Goal: Information Seeking & Learning: Learn about a topic

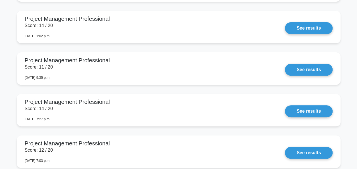
scroll to position [1135, 0]
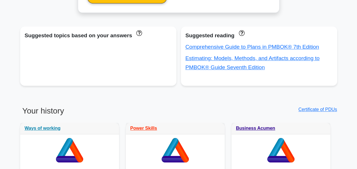
scroll to position [326, 0]
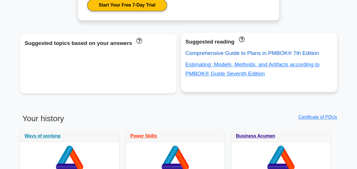
click at [250, 53] on link "Comprehensive Guide to Plans in PMBOK® 7th Edition" at bounding box center [252, 53] width 134 height 6
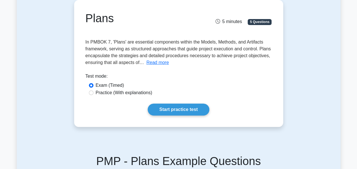
scroll to position [68, 0]
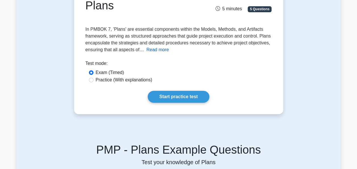
click at [158, 51] on button "Read more" at bounding box center [157, 49] width 22 height 7
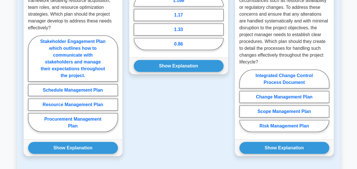
scroll to position [772, 0]
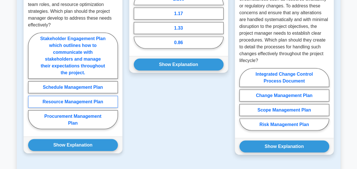
click at [72, 96] on label "Resource Management Plan" at bounding box center [73, 102] width 90 height 12
click at [32, 84] on input "Resource Management Plan" at bounding box center [30, 83] width 4 height 4
radio input "true"
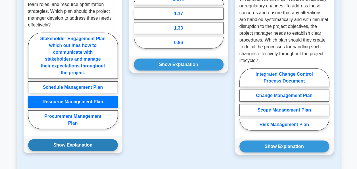
click at [72, 139] on button "Show Explanation" at bounding box center [73, 145] width 90 height 12
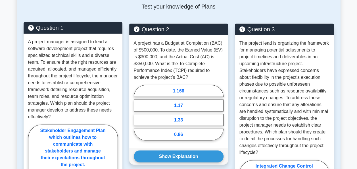
scroll to position [681, 0]
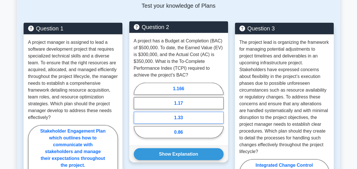
click at [157, 112] on label "1.33" at bounding box center [179, 118] width 90 height 12
click at [137, 110] on input "1.33" at bounding box center [136, 112] width 4 height 4
radio input "true"
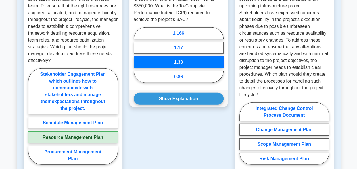
scroll to position [761, 0]
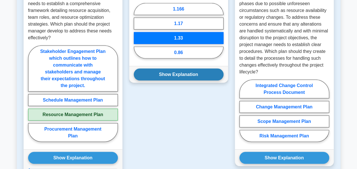
click at [189, 68] on button "Show Explanation" at bounding box center [179, 74] width 90 height 12
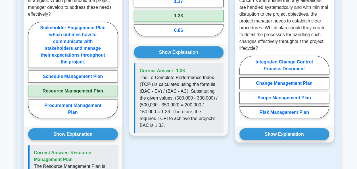
scroll to position [787, 0]
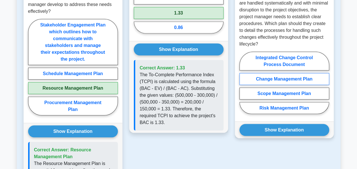
click at [280, 73] on label "Change Management Plan" at bounding box center [284, 79] width 90 height 12
click at [243, 83] on input "Change Management Plan" at bounding box center [241, 85] width 4 height 4
radio input "true"
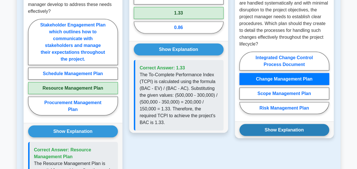
click at [302, 124] on button "Show Explanation" at bounding box center [284, 130] width 90 height 12
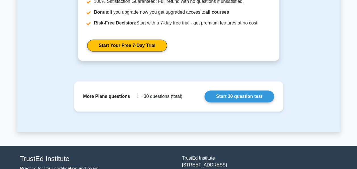
scroll to position [1173, 0]
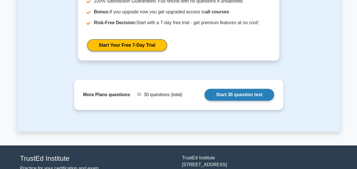
click at [233, 89] on link "Start 30 question test" at bounding box center [239, 95] width 70 height 12
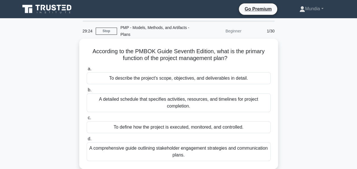
click at [177, 102] on div "A detailed schedule that specifies activities, resources, and timelines for pro…" at bounding box center [179, 102] width 184 height 19
click at [87, 92] on input "b. A detailed schedule that specifies activities, resources, and timelines for …" at bounding box center [87, 90] width 0 height 4
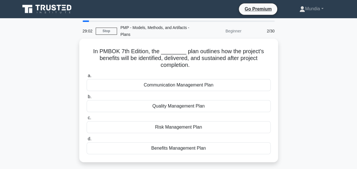
click at [175, 104] on div "Quality Management Plan" at bounding box center [179, 106] width 184 height 12
click at [87, 99] on input "b. Quality Management Plan" at bounding box center [87, 97] width 0 height 4
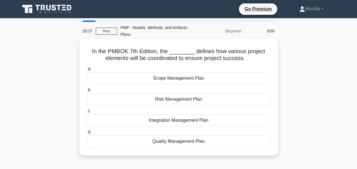
click at [173, 140] on div "Quality Management Plan" at bounding box center [179, 141] width 184 height 12
click at [87, 134] on input "d. Quality Management Plan" at bounding box center [87, 132] width 0 height 4
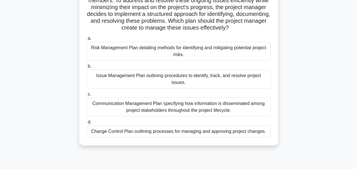
scroll to position [68, 0]
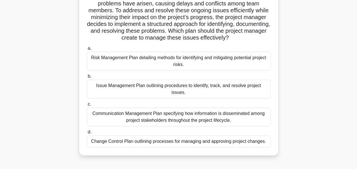
click at [164, 61] on div "Risk Management Plan detailing methods for identifying and mitigating potential…" at bounding box center [179, 61] width 184 height 19
click at [87, 50] on input "a. Risk Management Plan detailing methods for identifying and mitigating potent…" at bounding box center [87, 49] width 0 height 4
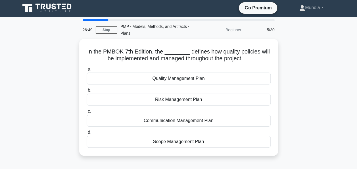
scroll to position [0, 0]
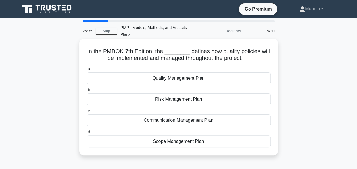
click at [164, 78] on div "Quality Management Plan" at bounding box center [179, 78] width 184 height 12
click at [87, 71] on input "a. Quality Management Plan" at bounding box center [87, 69] width 0 height 4
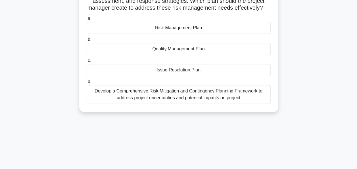
scroll to position [91, 0]
click at [186, 34] on div "Risk Management Plan" at bounding box center [179, 28] width 184 height 12
click at [87, 21] on input "a. Risk Management Plan" at bounding box center [87, 19] width 0 height 4
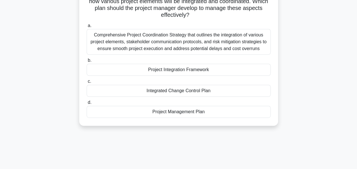
click at [179, 110] on div "Project Management Plan" at bounding box center [179, 112] width 184 height 12
click at [87, 104] on input "d. Project Management Plan" at bounding box center [87, 102] width 0 height 4
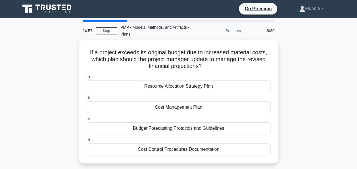
scroll to position [0, 0]
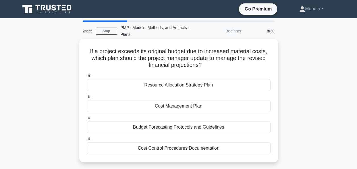
click at [183, 105] on div "Cost Management Plan" at bounding box center [179, 106] width 184 height 12
click at [87, 99] on input "b. Cost Management Plan" at bounding box center [87, 97] width 0 height 4
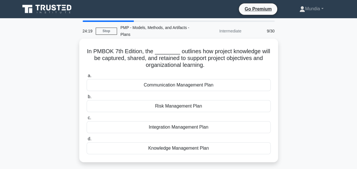
click at [176, 147] on div "Knowledge Management Plan" at bounding box center [179, 148] width 184 height 12
click at [87, 141] on input "d. Knowledge Management Plan" at bounding box center [87, 139] width 0 height 4
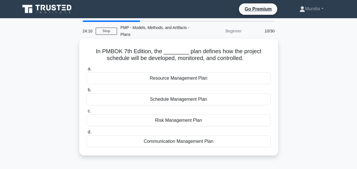
click at [175, 102] on div "Schedule Management Plan" at bounding box center [179, 99] width 184 height 12
click at [87, 92] on input "b. Schedule Management Plan" at bounding box center [87, 90] width 0 height 4
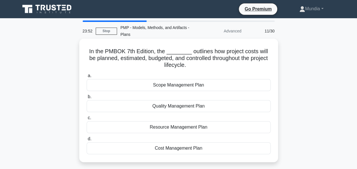
click at [172, 146] on div "Cost Management Plan" at bounding box center [179, 148] width 184 height 12
click at [87, 141] on input "d. Cost Management Plan" at bounding box center [87, 139] width 0 height 4
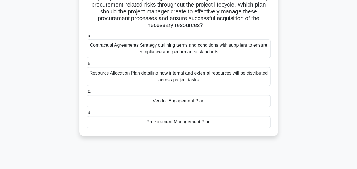
scroll to position [102, 0]
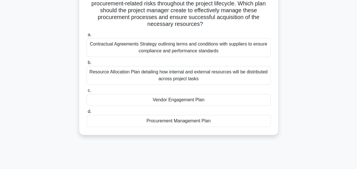
click at [168, 120] on div "Procurement Management Plan" at bounding box center [179, 121] width 184 height 12
click at [87, 113] on input "d. Procurement Management Plan" at bounding box center [87, 112] width 0 height 4
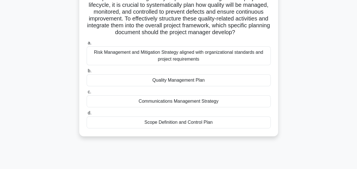
scroll to position [88, 0]
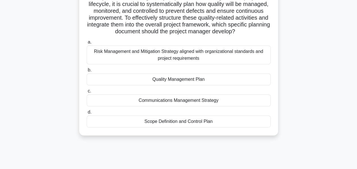
click at [182, 82] on div "Quality Management Plan" at bounding box center [179, 79] width 184 height 12
click at [87, 72] on input "b. Quality Management Plan" at bounding box center [87, 70] width 0 height 4
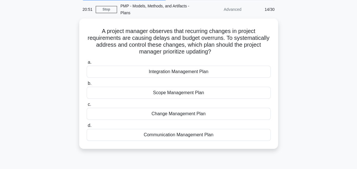
scroll to position [23, 0]
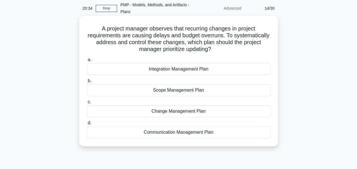
click at [173, 112] on div "Change Management Plan" at bounding box center [179, 111] width 184 height 12
click at [87, 104] on input "c. Change Management Plan" at bounding box center [87, 102] width 0 height 4
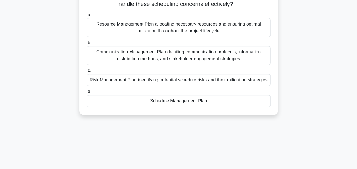
scroll to position [102, 0]
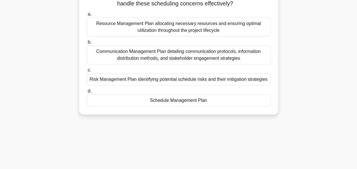
click at [181, 106] on div "Schedule Management Plan" at bounding box center [179, 100] width 184 height 12
click at [87, 93] on input "d. Schedule Management Plan" at bounding box center [87, 91] width 0 height 4
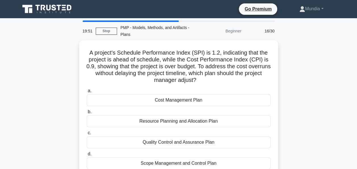
scroll to position [11, 0]
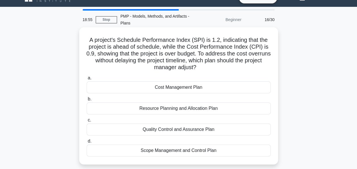
click at [172, 111] on div "Resource Planning and Allocation Plan" at bounding box center [179, 108] width 184 height 12
click at [87, 101] on input "b. Resource Planning and Allocation Plan" at bounding box center [87, 99] width 0 height 4
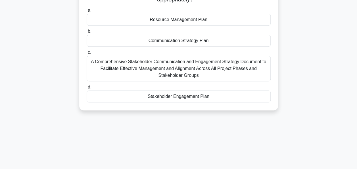
scroll to position [114, 0]
click at [178, 95] on div "Stakeholder Engagement Plan" at bounding box center [179, 96] width 184 height 12
click at [87, 88] on input "d. Stakeholder Engagement Plan" at bounding box center [87, 87] width 0 height 4
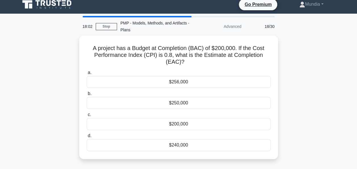
scroll to position [0, 0]
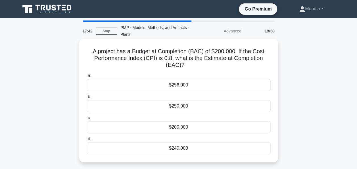
click at [174, 107] on div "$250,000" at bounding box center [179, 106] width 184 height 12
click at [87, 99] on input "b. $250,000" at bounding box center [87, 97] width 0 height 4
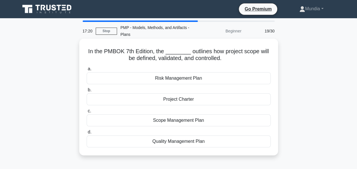
click at [173, 123] on div "Scope Management Plan" at bounding box center [179, 120] width 184 height 12
click at [87, 113] on input "c. Scope Management Plan" at bounding box center [87, 111] width 0 height 4
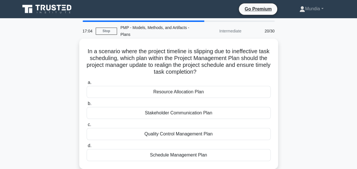
drag, startPoint x: 254, startPoint y: 59, endPoint x: 259, endPoint y: 63, distance: 6.3
drag, startPoint x: 259, startPoint y: 63, endPoint x: 232, endPoint y: 63, distance: 26.7
click at [232, 63] on h5 "In a scenario where the project timeline is slipping due to ineffective task sc…" at bounding box center [178, 62] width 185 height 28
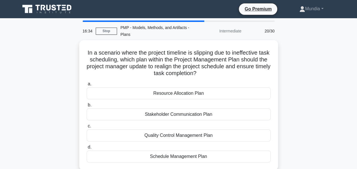
scroll to position [11, 0]
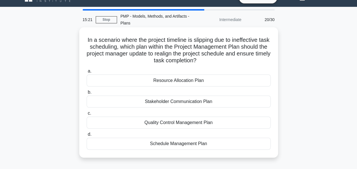
click at [183, 142] on div "Schedule Management Plan" at bounding box center [179, 143] width 184 height 12
click at [87, 136] on input "d. Schedule Management Plan" at bounding box center [87, 134] width 0 height 4
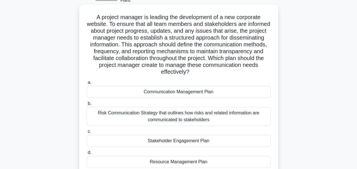
scroll to position [45, 0]
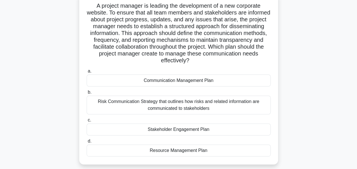
click at [170, 79] on div "Communication Management Plan" at bounding box center [179, 80] width 184 height 12
click at [87, 73] on input "a. Communication Management Plan" at bounding box center [87, 71] width 0 height 4
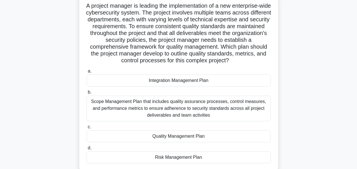
click at [167, 136] on div "Quality Management Plan" at bounding box center [179, 136] width 184 height 12
click at [87, 129] on input "c. Quality Management Plan" at bounding box center [87, 127] width 0 height 4
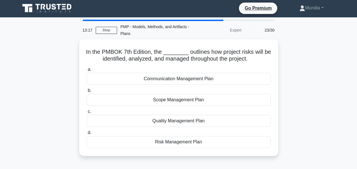
scroll to position [0, 0]
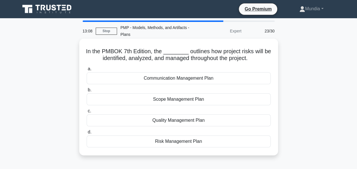
click at [167, 142] on div "Risk Management Plan" at bounding box center [179, 141] width 184 height 12
click at [87, 134] on input "d. Risk Management Plan" at bounding box center [87, 132] width 0 height 4
click at [179, 102] on div "Communication Management Plan" at bounding box center [179, 99] width 184 height 12
click at [87, 92] on input "b. Communication Management Plan" at bounding box center [87, 90] width 0 height 4
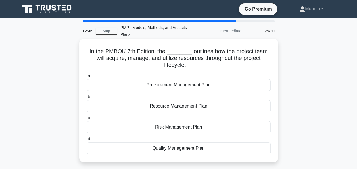
click at [169, 84] on div "Procurement Management Plan" at bounding box center [179, 85] width 184 height 12
click at [87, 77] on input "a. Procurement Management Plan" at bounding box center [87, 76] width 0 height 4
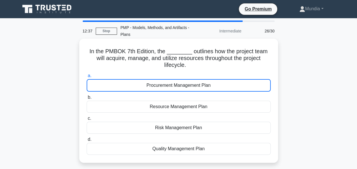
click at [169, 84] on div "Procurement Management Plan" at bounding box center [179, 85] width 184 height 12
click at [87, 77] on input "a. Procurement Management Plan" at bounding box center [87, 76] width 0 height 4
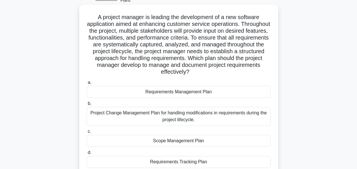
scroll to position [45, 0]
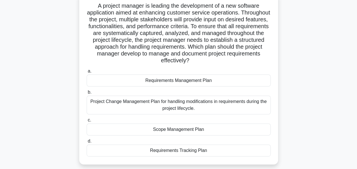
click at [174, 81] on div "Requirements Management Plan" at bounding box center [179, 80] width 184 height 12
click at [87, 73] on input "a. Requirements Management Plan" at bounding box center [87, 71] width 0 height 4
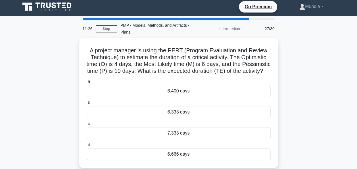
scroll to position [0, 0]
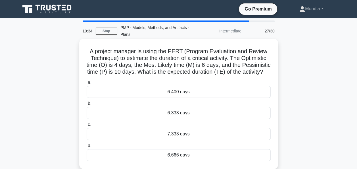
click at [171, 119] on div "6.333 days" at bounding box center [179, 113] width 184 height 12
click at [87, 105] on input "b. 6.333 days" at bounding box center [87, 104] width 0 height 4
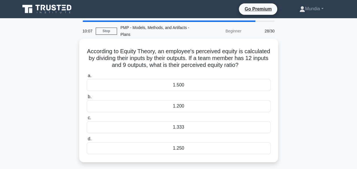
click at [176, 129] on div "1.333" at bounding box center [179, 127] width 184 height 12
click at [87, 120] on input "c. 1.333" at bounding box center [87, 118] width 0 height 4
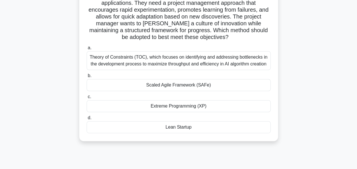
scroll to position [68, 0]
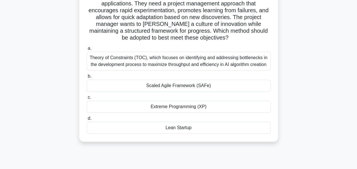
click at [179, 86] on div "Scaled Agile Framework (SAFe)" at bounding box center [179, 85] width 184 height 12
click at [87, 78] on input "b. Scaled Agile Framework (SAFe)" at bounding box center [87, 76] width 0 height 4
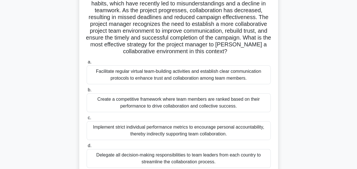
click at [158, 73] on div "Facilitate regular virtual team-building activities and establish clear communi…" at bounding box center [179, 74] width 184 height 19
click at [87, 64] on input "a. Facilitate regular virtual team-building activities and establish clear comm…" at bounding box center [87, 62] width 0 height 4
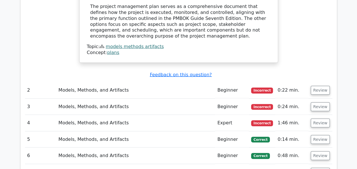
scroll to position [624, 0]
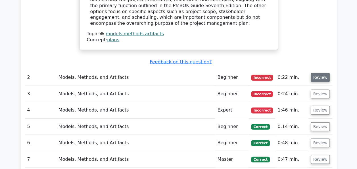
click at [314, 73] on button "Review" at bounding box center [320, 77] width 19 height 9
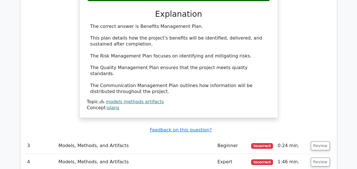
scroll to position [818, 0]
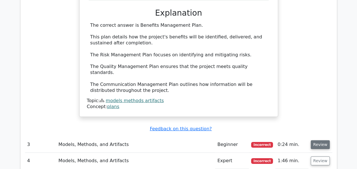
click at [317, 140] on button "Review" at bounding box center [320, 144] width 19 height 9
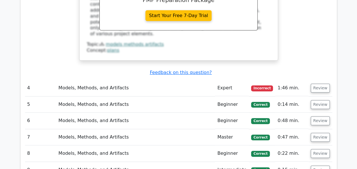
scroll to position [1135, 0]
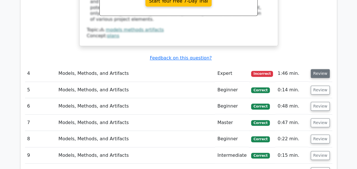
click at [320, 69] on button "Review" at bounding box center [320, 73] width 19 height 9
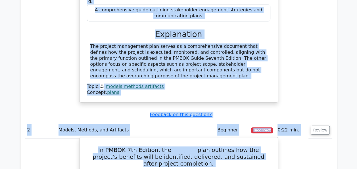
scroll to position [575, 0]
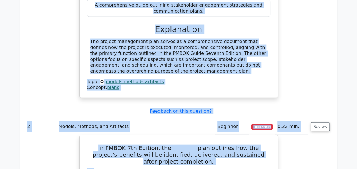
drag, startPoint x: 87, startPoint y: 26, endPoint x: 133, endPoint y: 38, distance: 46.8
click at [133, 38] on div "According to the PMBOK Guide Seventh Edition, what is the primary function of t…" at bounding box center [179, 1] width 194 height 188
copy div "According to the PMBOK Guide Seventh Edition, what is the primary function of t…"
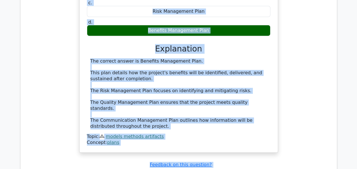
scroll to position [783, 0]
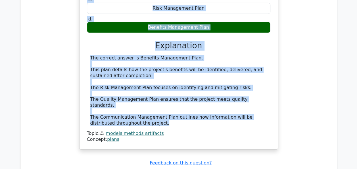
drag, startPoint x: 90, startPoint y: 54, endPoint x: 139, endPoint y: 83, distance: 57.6
click at [139, 83] on div "In PMBOK 7th Edition, the ________ plan outlines how the project’s benefits wil…" at bounding box center [179, 37] width 194 height 219
copy div "In PMBOK 7th Edition, the ________ plan outlines how the project’s benefits wil…"
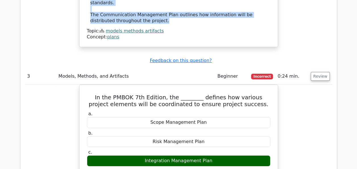
scroll to position [908, 0]
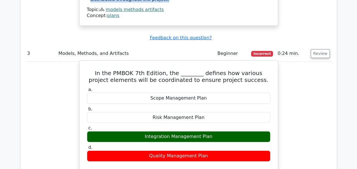
drag, startPoint x: 92, startPoint y: 31, endPoint x: 210, endPoint y: 118, distance: 146.6
click at [210, 118] on div "In the PMBOK 7th Edition, the ________ defines how various project elements wil…" at bounding box center [179, 166] width 194 height 206
copy div "In the PMBOK 7th Edition, the ________ defines how various project elements wil…"
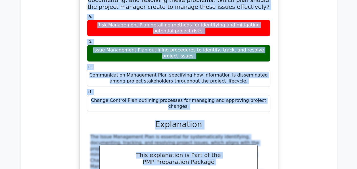
scroll to position [1312, 0]
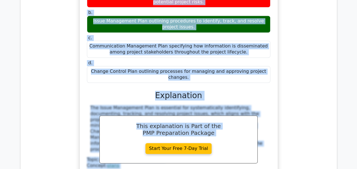
drag, startPoint x: 87, startPoint y: 14, endPoint x: 271, endPoint y: 23, distance: 184.5
click at [271, 23] on div "The project manager is overseeing the development of a new customer relationshi…" at bounding box center [179, 47] width 194 height 282
copy div "The project manager is overseeing the development of a new customer relationshi…"
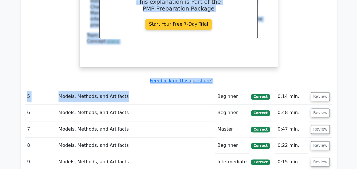
scroll to position [1437, 0]
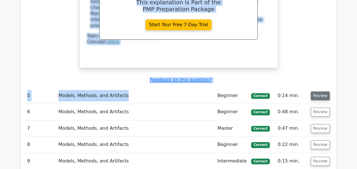
click at [320, 91] on button "Review" at bounding box center [320, 95] width 19 height 9
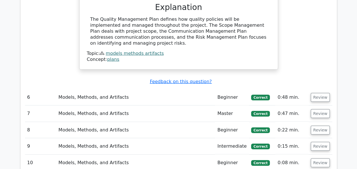
scroll to position [1653, 0]
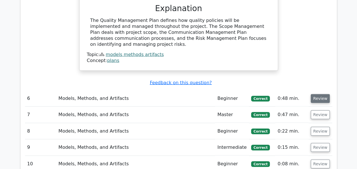
click at [318, 94] on button "Review" at bounding box center [320, 98] width 19 height 9
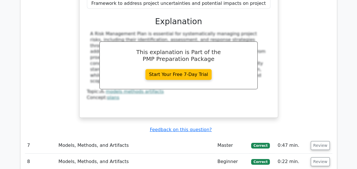
scroll to position [1914, 0]
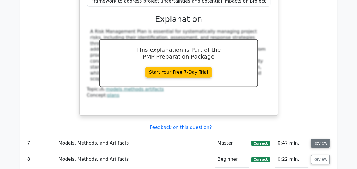
click at [320, 139] on button "Review" at bounding box center [320, 143] width 19 height 9
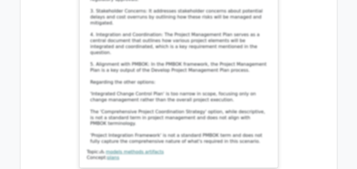
scroll to position [2334, 0]
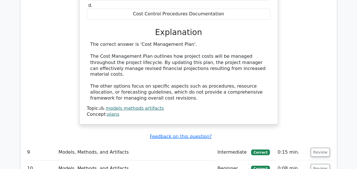
scroll to position [2595, 0]
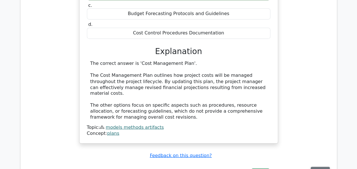
click at [320, 166] on button "Review" at bounding box center [320, 170] width 19 height 9
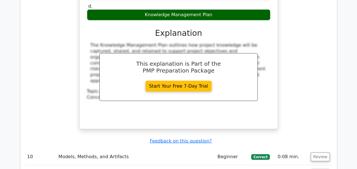
scroll to position [2868, 0]
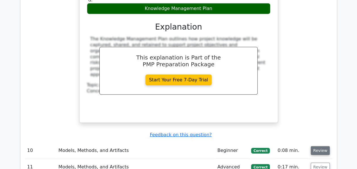
click at [319, 146] on button "Review" at bounding box center [320, 150] width 19 height 9
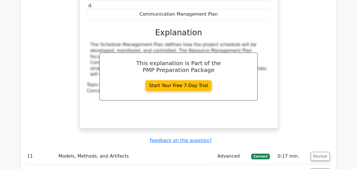
scroll to position [3106, 0]
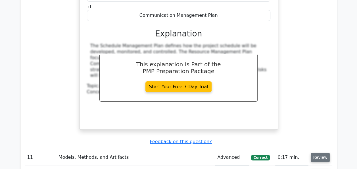
click at [322, 153] on button "Review" at bounding box center [320, 157] width 19 height 9
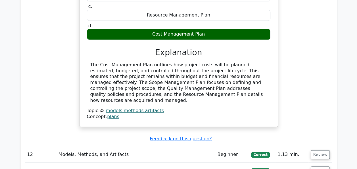
scroll to position [3356, 0]
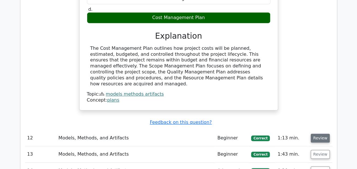
click at [320, 133] on button "Review" at bounding box center [320, 137] width 19 height 9
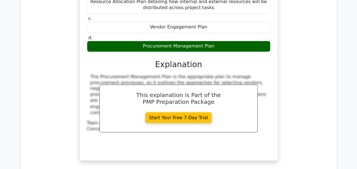
scroll to position [3640, 0]
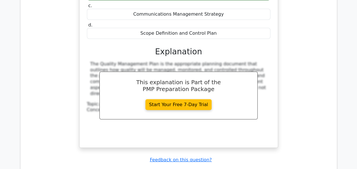
scroll to position [3980, 0]
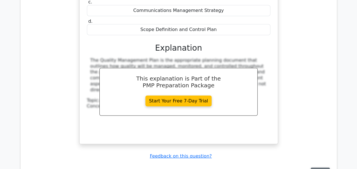
click at [314, 167] on button "Review" at bounding box center [320, 171] width 19 height 9
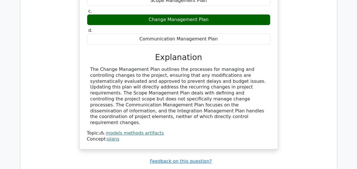
scroll to position [4219, 0]
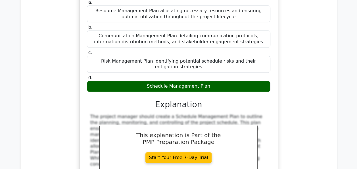
scroll to position [4514, 0]
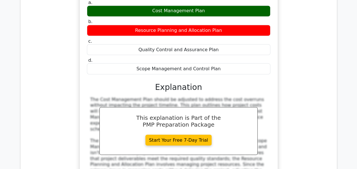
scroll to position [4798, 0]
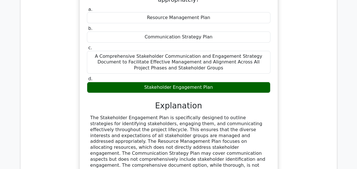
scroll to position [5104, 0]
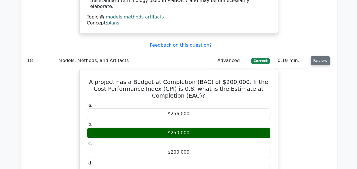
scroll to position [5332, 0]
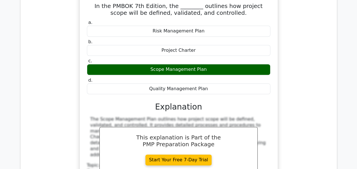
scroll to position [5604, 0]
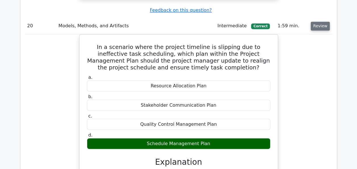
scroll to position [5808, 0]
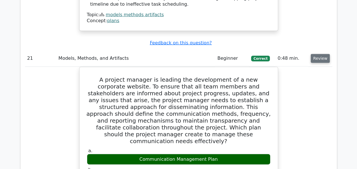
scroll to position [6092, 0]
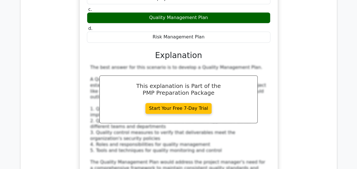
scroll to position [6546, 0]
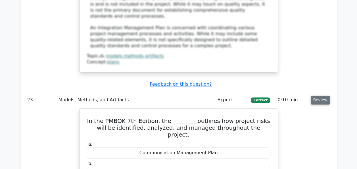
scroll to position [6785, 0]
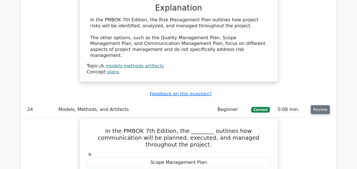
scroll to position [7023, 0]
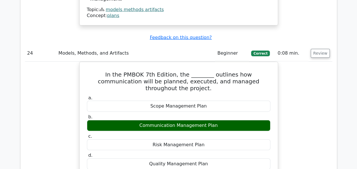
scroll to position [7046, 0]
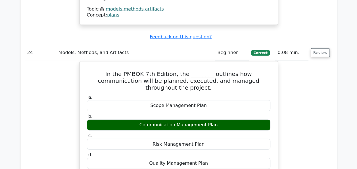
drag, startPoint x: 90, startPoint y: 37, endPoint x: 214, endPoint y: 129, distance: 154.4
copy div "In the PMBOK 7th Edition, the ________ outlines how the project team will acqui…"
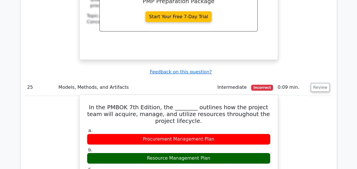
scroll to position [7250, 0]
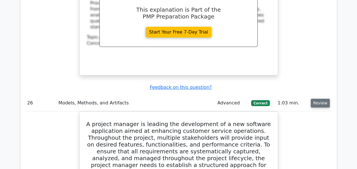
scroll to position [7512, 0]
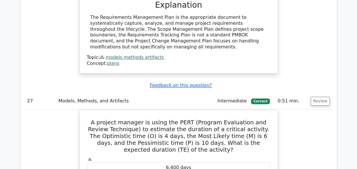
scroll to position [7795, 0]
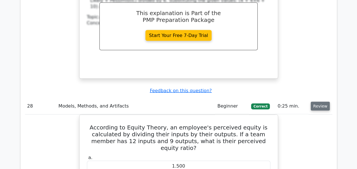
scroll to position [8045, 0]
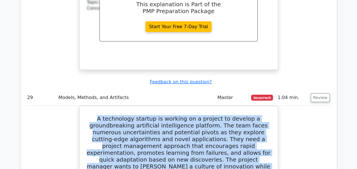
scroll to position [8327, 0]
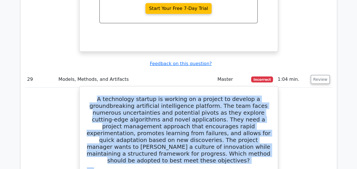
drag, startPoint x: 104, startPoint y: 12, endPoint x: 174, endPoint y: 108, distance: 118.4
copy div "A technology startup is working on a project to develop a groundbreaking artifi…"
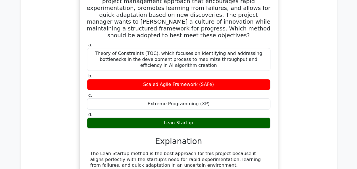
scroll to position [8440, 0]
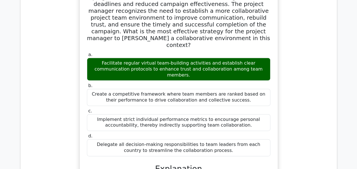
scroll to position [8894, 0]
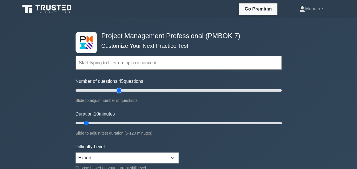
click at [120, 91] on input "Number of questions: 45 questions" at bounding box center [179, 90] width 206 height 7
click at [111, 90] on input "Number of questions: 35 questions" at bounding box center [179, 90] width 206 height 7
click at [106, 90] on input "Number of questions: 35 questions" at bounding box center [179, 90] width 206 height 7
type input "30"
click at [104, 90] on input "Number of questions: 35 questions" at bounding box center [179, 90] width 206 height 7
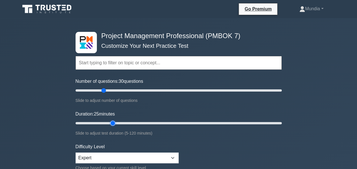
click at [116, 122] on input "Duration: 25 minutes" at bounding box center [179, 123] width 206 height 7
drag, startPoint x: 128, startPoint y: 120, endPoint x: 123, endPoint y: 121, distance: 5.2
type input "30"
click at [123, 121] on input "Duration: 30 minutes" at bounding box center [179, 123] width 206 height 7
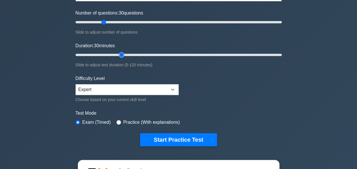
scroll to position [98, 0]
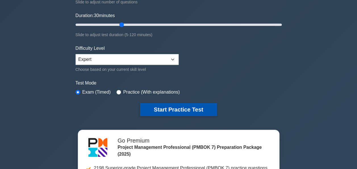
click at [179, 109] on button "Start Practice Test" at bounding box center [178, 109] width 77 height 13
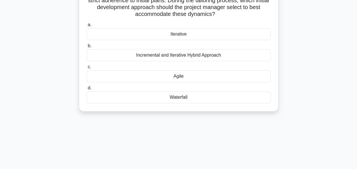
scroll to position [79, 0]
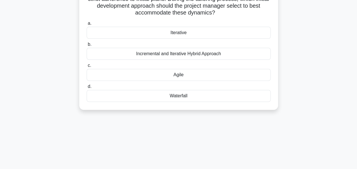
click at [179, 76] on div "Agile" at bounding box center [179, 75] width 184 height 12
click at [87, 67] on input "c. [GEOGRAPHIC_DATA]" at bounding box center [87, 66] width 0 height 4
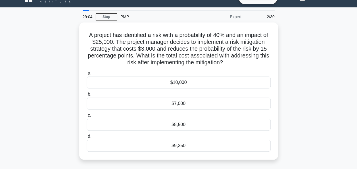
scroll to position [11, 0]
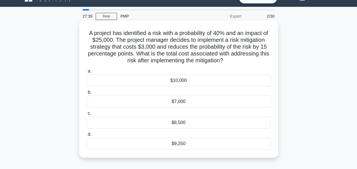
click at [183, 101] on div "$7,000" at bounding box center [179, 101] width 184 height 12
click at [87, 94] on input "b. $7,000" at bounding box center [87, 92] width 0 height 4
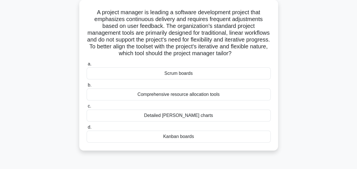
scroll to position [34, 0]
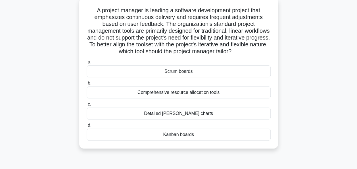
click at [178, 133] on div "Kanban boards" at bounding box center [179, 134] width 184 height 12
click at [87, 127] on input "d. Kanban boards" at bounding box center [87, 125] width 0 height 4
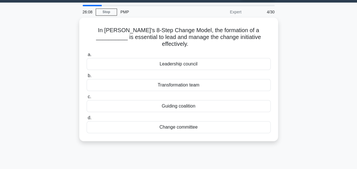
scroll to position [0, 0]
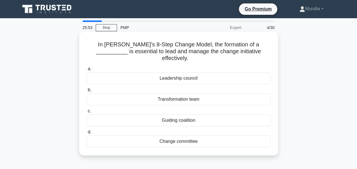
click at [175, 135] on div "Change committee" at bounding box center [179, 141] width 184 height 12
click at [87, 133] on input "d. Change committee" at bounding box center [87, 132] width 0 height 4
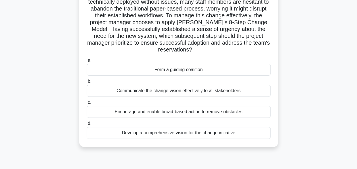
scroll to position [57, 0]
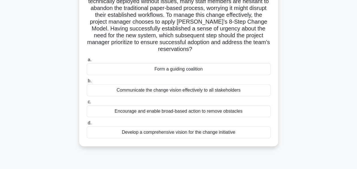
click at [170, 89] on div "Communicate the change vision effectively to all stakeholders" at bounding box center [179, 90] width 184 height 12
click at [87, 83] on input "b. Communicate the change vision effectively to all stakeholders" at bounding box center [87, 81] width 0 height 4
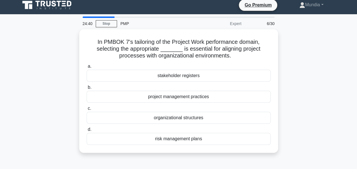
scroll to position [0, 0]
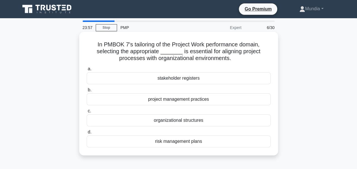
click at [169, 99] on div "project management practices" at bounding box center [179, 99] width 184 height 12
click at [87, 92] on input "b. project management practices" at bounding box center [87, 90] width 0 height 4
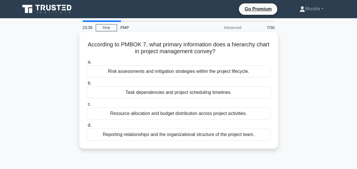
click at [154, 135] on div "Reporting relationships and the organizational structure of the project team." at bounding box center [179, 134] width 184 height 12
click at [87, 127] on input "d. Reporting relationships and the organizational structure of the project team." at bounding box center [87, 125] width 0 height 4
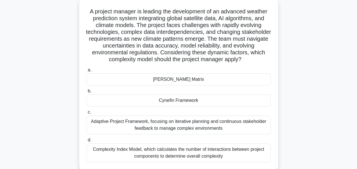
scroll to position [34, 0]
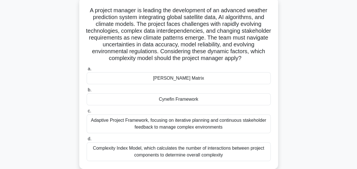
click at [176, 79] on div "[PERSON_NAME] Matrix" at bounding box center [179, 78] width 184 height 12
click at [87, 71] on input "a. Stacey Matrix" at bounding box center [87, 69] width 0 height 4
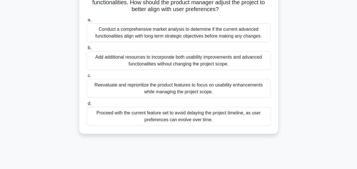
scroll to position [57, 0]
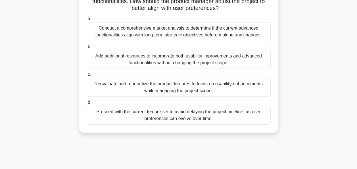
click at [191, 85] on div "Reevaluate and reprioritize the product features to focus on usability enhancem…" at bounding box center [179, 87] width 184 height 19
click at [87, 76] on input "c. Reevaluate and reprioritize the product features to focus on usability enhan…" at bounding box center [87, 75] width 0 height 4
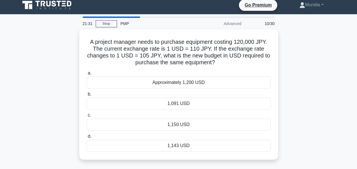
scroll to position [0, 0]
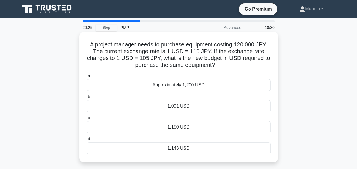
click at [173, 147] on div "1,143 USD" at bounding box center [179, 148] width 184 height 12
click at [87, 141] on input "d. 1,143 USD" at bounding box center [87, 139] width 0 height 4
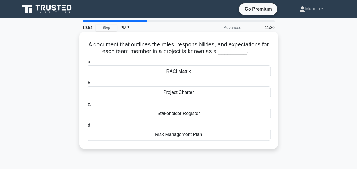
click at [176, 72] on div "RACI Matrix" at bounding box center [179, 71] width 184 height 12
click at [87, 64] on input "a. RACI Matrix" at bounding box center [87, 62] width 0 height 4
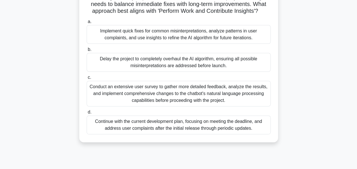
scroll to position [68, 0]
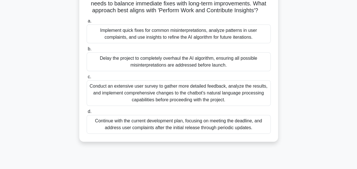
click at [163, 43] on div "Implement quick fixes for common misinterpretations, analyze patterns in user c…" at bounding box center [179, 33] width 184 height 19
click at [87, 23] on input "a. Implement quick fixes for common misinterpretations, analyze patterns in use…" at bounding box center [87, 21] width 0 height 4
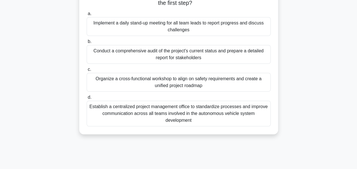
scroll to position [125, 0]
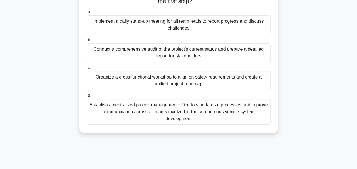
click at [177, 79] on div "Organize a cross-functional workshop to align on safety requirements and create…" at bounding box center [179, 80] width 184 height 19
click at [87, 70] on input "c. Organize a cross-functional workshop to align on safety requirements and cre…" at bounding box center [87, 68] width 0 height 4
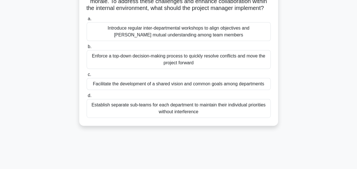
scroll to position [102, 0]
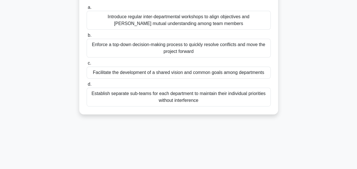
click at [187, 78] on div "Facilitate the development of a shared vision and common goals among departments" at bounding box center [179, 72] width 184 height 12
click at [87, 65] on input "c. Facilitate the development of a shared vision and common goals among departm…" at bounding box center [87, 63] width 0 height 4
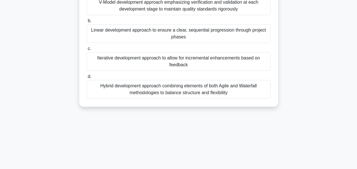
scroll to position [136, 0]
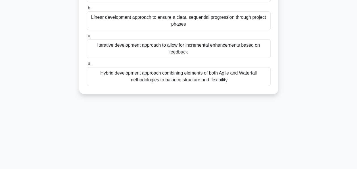
click at [167, 83] on div "Hybrid development approach combining elements of both Agile and Waterfall meth…" at bounding box center [179, 76] width 184 height 19
click at [87, 66] on input "d. Hybrid development approach combining elements of both Agile and Waterfall m…" at bounding box center [87, 64] width 0 height 4
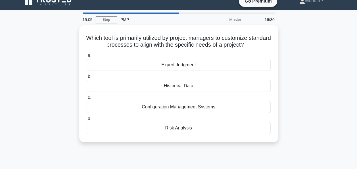
scroll to position [19, 0]
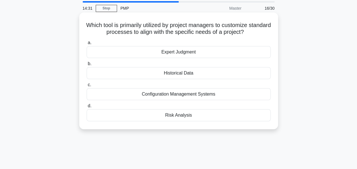
click at [172, 93] on div "Configuration Management Systems" at bounding box center [179, 94] width 184 height 12
click at [87, 87] on input "c. Configuration Management Systems" at bounding box center [87, 85] width 0 height 4
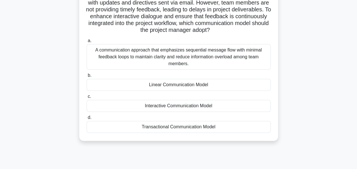
scroll to position [68, 0]
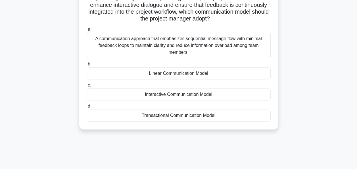
click at [172, 93] on div "Interactive Communication Model" at bounding box center [179, 94] width 184 height 12
click at [87, 87] on input "c. Interactive Communication Model" at bounding box center [87, 85] width 0 height 4
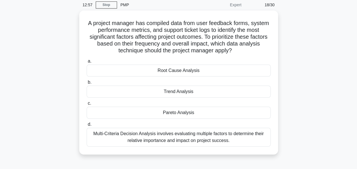
scroll to position [34, 0]
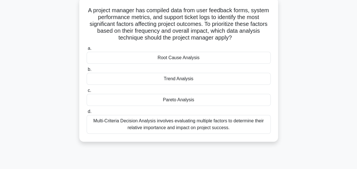
click at [173, 100] on div "Pareto Analysis" at bounding box center [179, 100] width 184 height 12
click at [87, 92] on input "c. Pareto Analysis" at bounding box center [87, 91] width 0 height 4
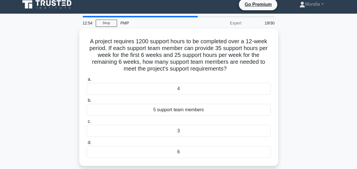
scroll to position [0, 0]
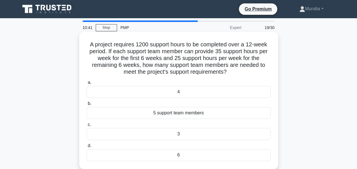
click at [179, 95] on div "4" at bounding box center [179, 92] width 184 height 12
click at [87, 84] on input "a. 4" at bounding box center [87, 83] width 0 height 4
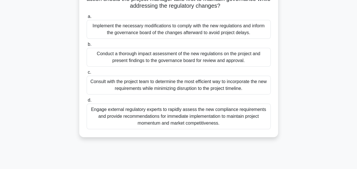
scroll to position [125, 0]
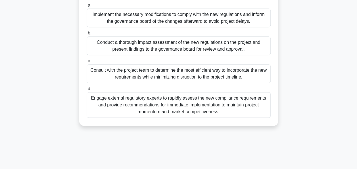
click at [150, 45] on div "Conduct a thorough impact assessment of the new regulations on the project and …" at bounding box center [179, 45] width 184 height 19
click at [87, 35] on input "b. Conduct a thorough impact assessment of the new regulations on the project a…" at bounding box center [87, 33] width 0 height 4
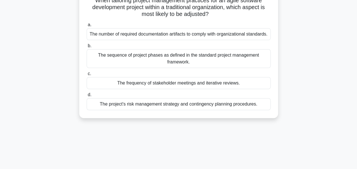
scroll to position [34, 0]
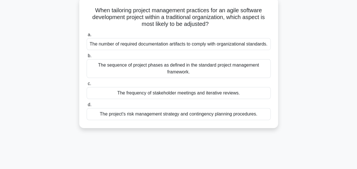
click at [166, 45] on div "The number of required documentation artifacts to comply with organizational st…" at bounding box center [179, 44] width 184 height 12
click at [87, 37] on input "a. The number of required documentation artifacts to comply with organizational…" at bounding box center [87, 35] width 0 height 4
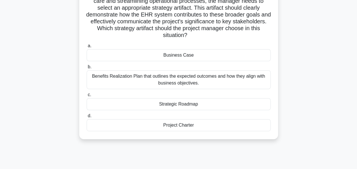
scroll to position [68, 0]
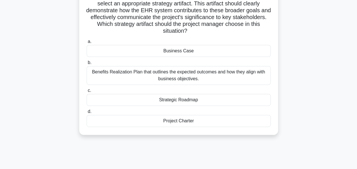
click at [182, 52] on div "Business Case" at bounding box center [179, 51] width 184 height 12
click at [87, 43] on input "a. Business Case" at bounding box center [87, 42] width 0 height 4
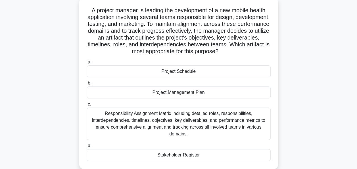
scroll to position [23, 0]
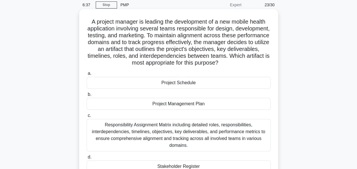
click at [167, 106] on div "Project Management Plan" at bounding box center [179, 104] width 184 height 12
click at [87, 96] on input "b. Project Management Plan" at bounding box center [87, 95] width 0 height 4
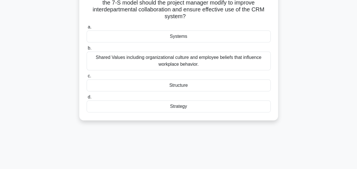
scroll to position [114, 0]
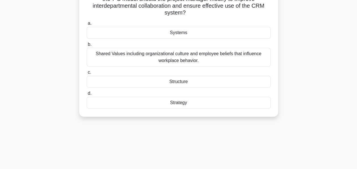
click at [177, 83] on div "Structure" at bounding box center [179, 82] width 184 height 12
click at [87, 74] on input "c. Structure" at bounding box center [87, 72] width 0 height 4
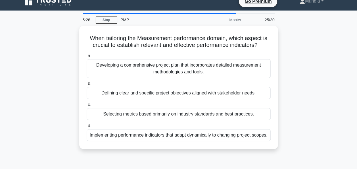
scroll to position [5, 0]
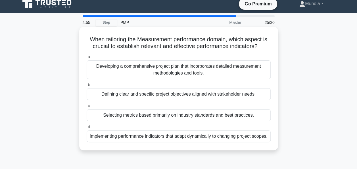
click at [172, 138] on div "Implementing performance indicators that adapt dynamically to changing project …" at bounding box center [179, 136] width 184 height 12
click at [87, 129] on input "d. Implementing performance indicators that adapt dynamically to changing proje…" at bounding box center [87, 127] width 0 height 4
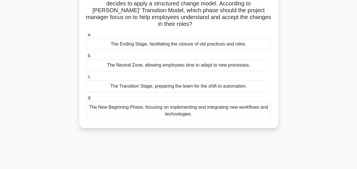
scroll to position [79, 0]
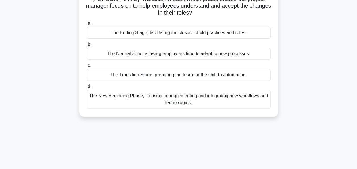
click at [178, 69] on div "The Transition Stage, preparing the team for the shift to automation." at bounding box center [179, 75] width 184 height 12
click at [87, 67] on input "c. The Transition Stage, preparing the team for the shift to automation." at bounding box center [87, 66] width 0 height 4
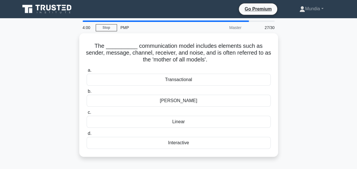
scroll to position [11, 0]
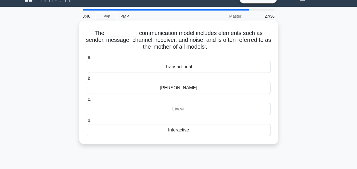
click at [180, 87] on div "[PERSON_NAME]" at bounding box center [179, 88] width 184 height 12
click at [87, 80] on input "b. Shannon-Weaver" at bounding box center [87, 79] width 0 height 4
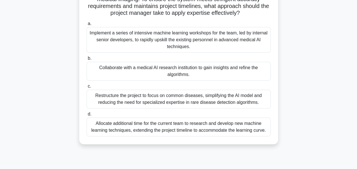
scroll to position [68, 0]
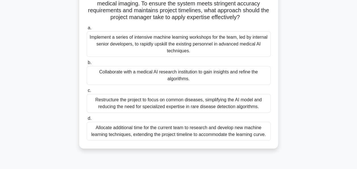
click at [181, 44] on div "Implement a series of intensive machine learning workshops for the team, led by…" at bounding box center [179, 44] width 184 height 26
click at [87, 30] on input "a. Implement a series of intensive machine learning workshops for the team, led…" at bounding box center [87, 28] width 0 height 4
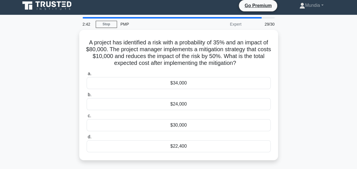
scroll to position [0, 0]
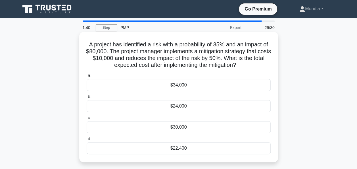
click at [179, 107] on div "$24,000" at bounding box center [179, 106] width 184 height 12
click at [87, 99] on input "b. $24,000" at bounding box center [87, 97] width 0 height 4
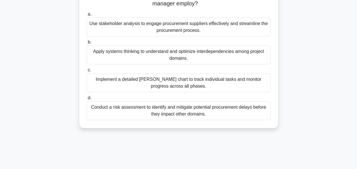
scroll to position [79, 0]
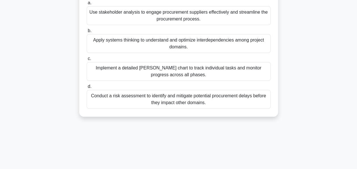
click at [169, 44] on div "Apply systems thinking to understand and optimize interdependencies among proje…" at bounding box center [179, 43] width 184 height 19
click at [87, 33] on input "b. Apply systems thinking to understand and optimize interdependencies among pr…" at bounding box center [87, 31] width 0 height 4
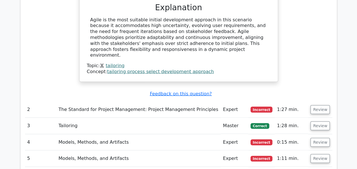
scroll to position [636, 0]
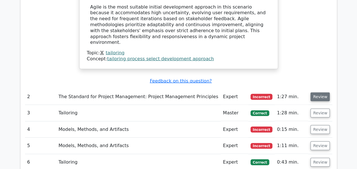
click at [317, 92] on button "Review" at bounding box center [319, 96] width 19 height 9
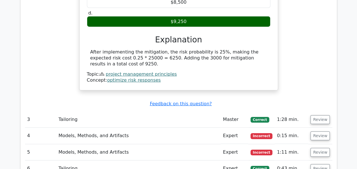
scroll to position [852, 0]
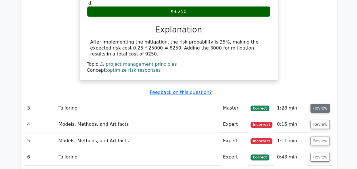
click at [318, 104] on button "Review" at bounding box center [319, 108] width 19 height 9
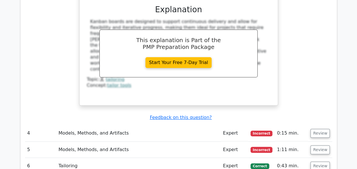
scroll to position [1124, 0]
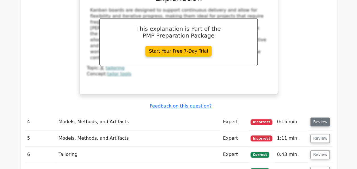
click at [318, 117] on button "Review" at bounding box center [319, 121] width 19 height 9
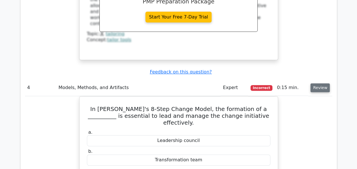
scroll to position [1170, 0]
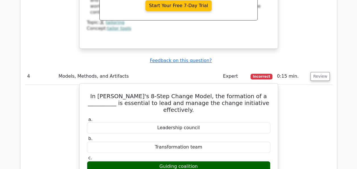
drag, startPoint x: 95, startPoint y: 40, endPoint x: 211, endPoint y: 122, distance: 142.2
copy div "In [PERSON_NAME]'s 8-Step Change Model, the formation of a __________ is essent…"
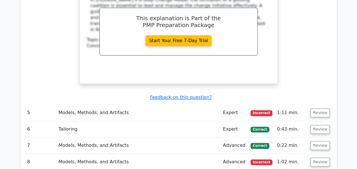
scroll to position [1397, 0]
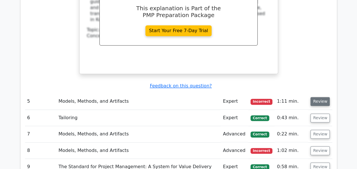
click at [322, 97] on button "Review" at bounding box center [319, 101] width 19 height 9
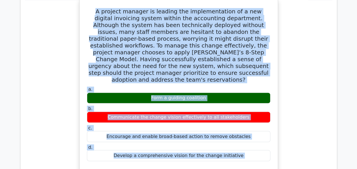
scroll to position [1508, 0]
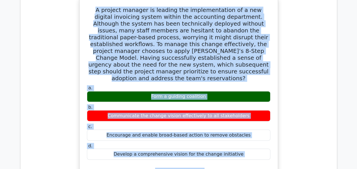
drag, startPoint x: 91, startPoint y: 9, endPoint x: 141, endPoint y: 134, distance: 134.5
click at [141, 134] on div "A project manager is leading the implementation of a new digital invoicing syst…" at bounding box center [179, 116] width 194 height 232
copy div "L ipsumdo sitamet co adipisc eli seddoeiusmodte in u lab etdolor magnaaliq enim…"
click at [125, 90] on div "a. Form a guiding coalition b. Communicate the change vision effectively to all…" at bounding box center [178, 156] width 185 height 144
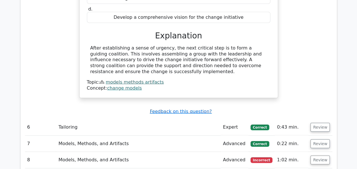
scroll to position [1655, 0]
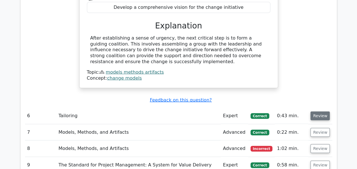
click at [317, 111] on button "Review" at bounding box center [319, 115] width 19 height 9
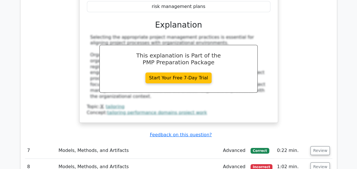
scroll to position [1894, 0]
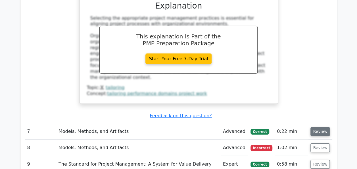
click at [316, 127] on button "Review" at bounding box center [319, 131] width 19 height 9
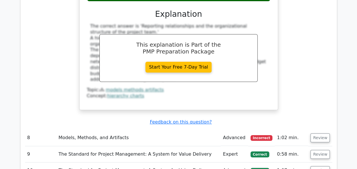
scroll to position [2143, 0]
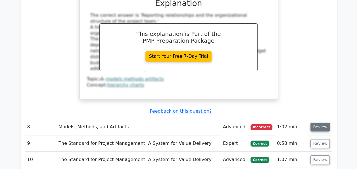
click at [317, 122] on button "Review" at bounding box center [319, 126] width 19 height 9
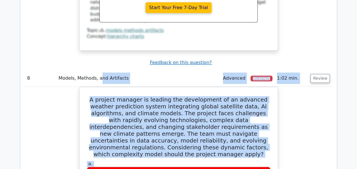
scroll to position [2182, 0]
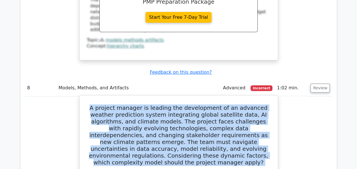
drag, startPoint x: 238, startPoint y: 128, endPoint x: 81, endPoint y: 31, distance: 185.4
copy div "A project manager is leading the development of an advanced weather prediction …"
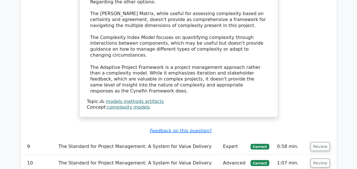
scroll to position [2602, 0]
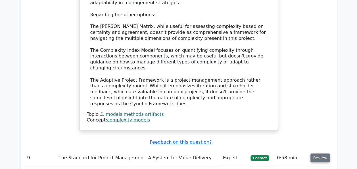
click at [318, 153] on button "Review" at bounding box center [319, 157] width 19 height 9
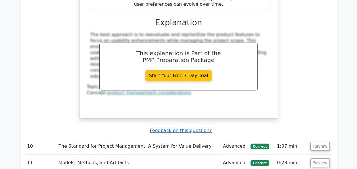
scroll to position [2898, 0]
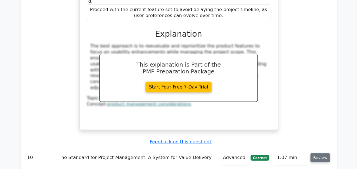
click at [320, 153] on button "Review" at bounding box center [319, 157] width 19 height 9
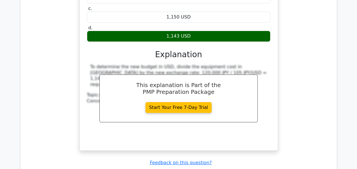
scroll to position [3147, 0]
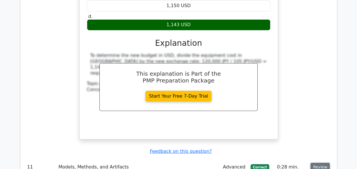
click at [320, 162] on button "Review" at bounding box center [319, 166] width 19 height 9
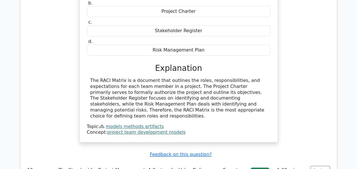
scroll to position [3363, 0]
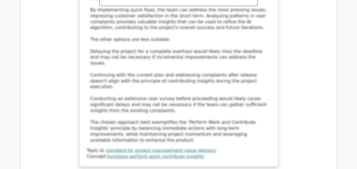
scroll to position [3806, 0]
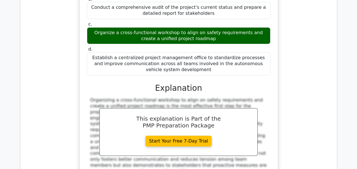
scroll to position [4124, 0]
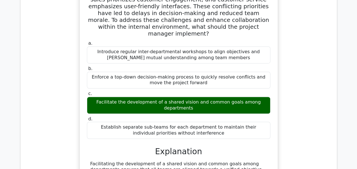
scroll to position [4453, 0]
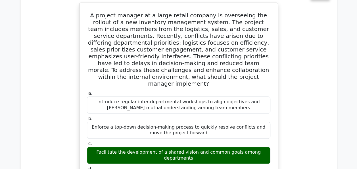
scroll to position [4375, 0]
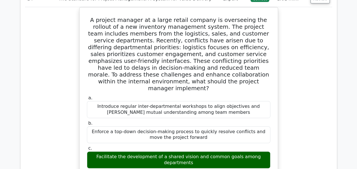
drag, startPoint x: 233, startPoint y: 118, endPoint x: 85, endPoint y: 113, distance: 147.7
copy div "A project manager is assigned to develop a new custom logistics software for a …"
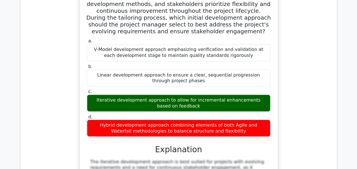
scroll to position [4761, 0]
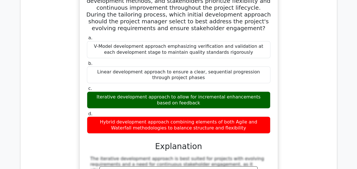
drag, startPoint x: 92, startPoint y: 51, endPoint x: 197, endPoint y: 130, distance: 131.7
copy div "Which tool is primarily utilized by project managers to customize standard proc…"
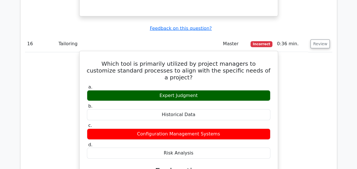
scroll to position [4988, 0]
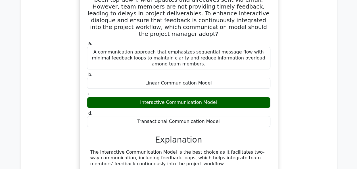
scroll to position [5329, 0]
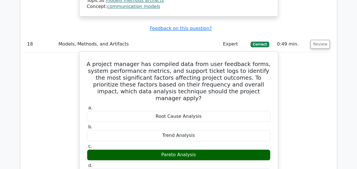
scroll to position [5567, 0]
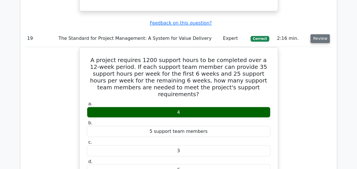
scroll to position [5851, 0]
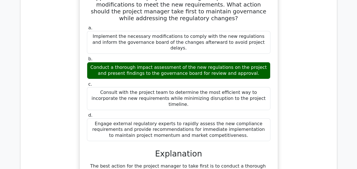
scroll to position [6294, 0]
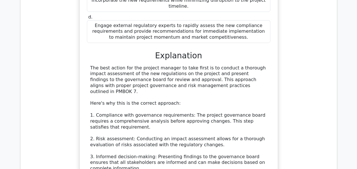
scroll to position [6339, 0]
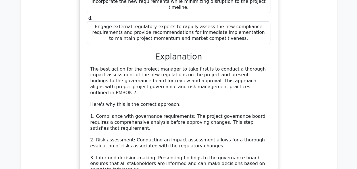
drag, startPoint x: 91, startPoint y: 39, endPoint x: 261, endPoint y: 141, distance: 197.9
copy div "When tailoring project management practices for an agile software development p…"
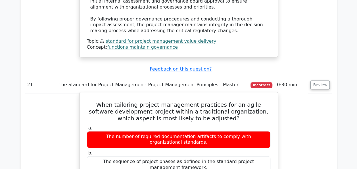
scroll to position [6600, 0]
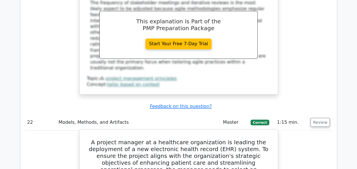
scroll to position [6884, 0]
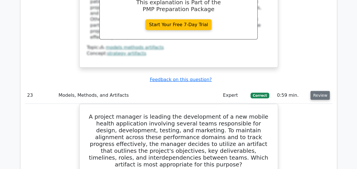
scroll to position [7179, 0]
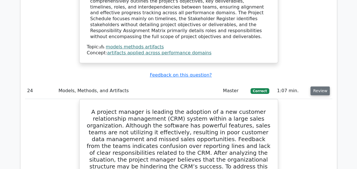
scroll to position [7509, 0]
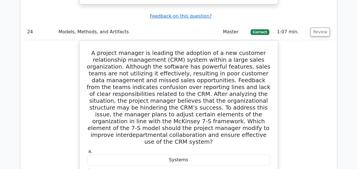
drag, startPoint x: 87, startPoint y: 24, endPoint x: 192, endPoint y: 125, distance: 145.8
copy div "When tailoring the Measurement performance domain, which aspect is crucial to e…"
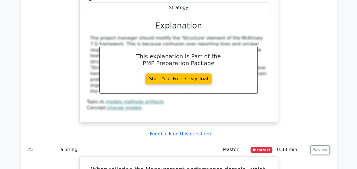
scroll to position [7736, 0]
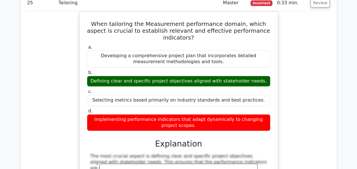
scroll to position [7877, 0]
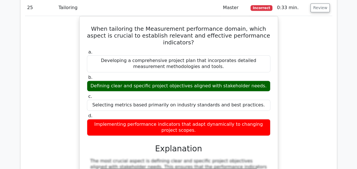
drag, startPoint x: 100, startPoint y: 19, endPoint x: 119, endPoint y: 97, distance: 80.6
copy div "L ipsumdo sitamet co adipisc eli seddoeiusm temp i utlaboreetd magnaaliquaen ad…"
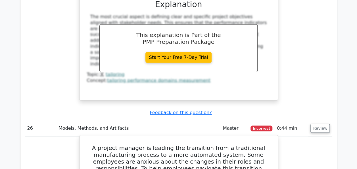
scroll to position [8025, 0]
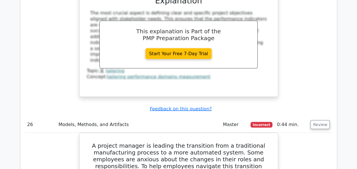
drag, startPoint x: 87, startPoint y: 26, endPoint x: 204, endPoint y: 116, distance: 148.0
copy div "The __________ communication model includes elements such as sender, message, c…"
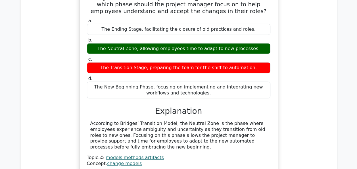
scroll to position [8218, 0]
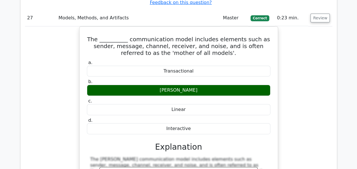
scroll to position [8396, 0]
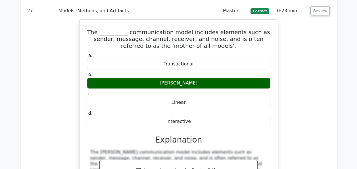
drag, startPoint x: 91, startPoint y: 37, endPoint x: 271, endPoint y: 55, distance: 180.8
copy div "A project manager is leading the development of a cutting-edge AI-powered medic…"
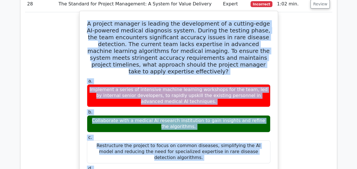
scroll to position [8669, 0]
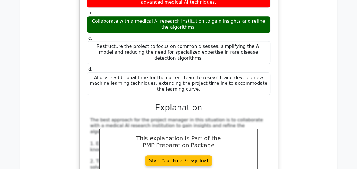
scroll to position [8759, 0]
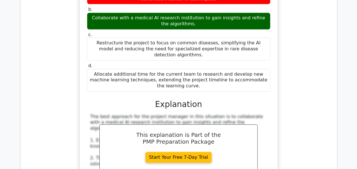
drag, startPoint x: 85, startPoint y: 9, endPoint x: 191, endPoint y: 128, distance: 159.5
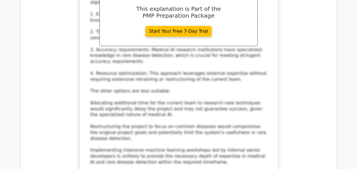
scroll to position [8907, 0]
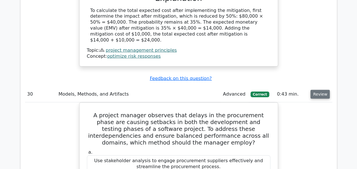
scroll to position [9270, 0]
